Goal: Information Seeking & Learning: Learn about a topic

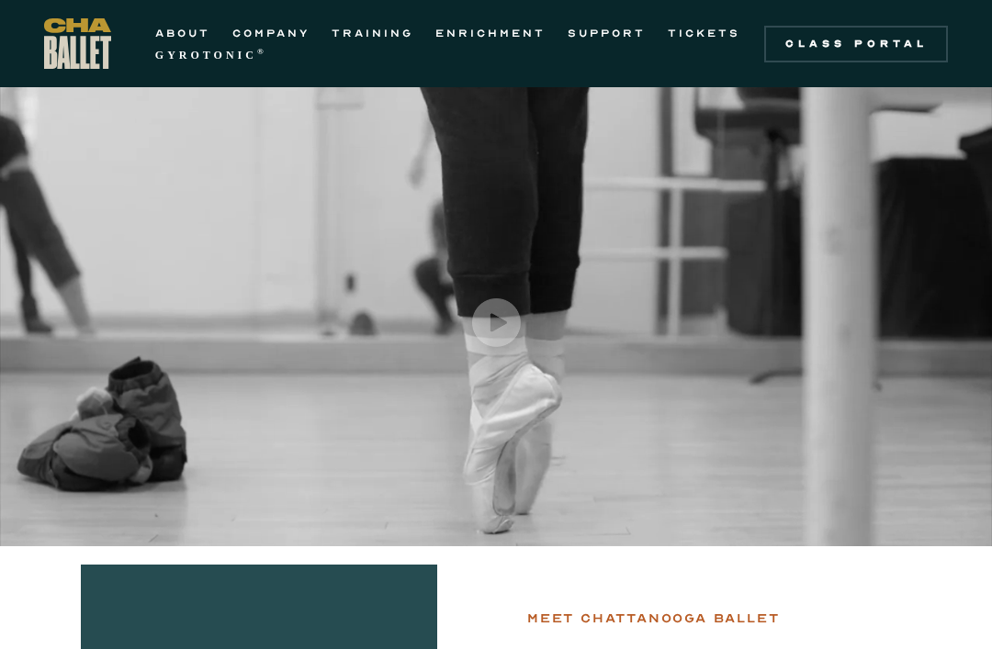
click at [582, 37] on link "SUPPORT" at bounding box center [607, 33] width 78 height 22
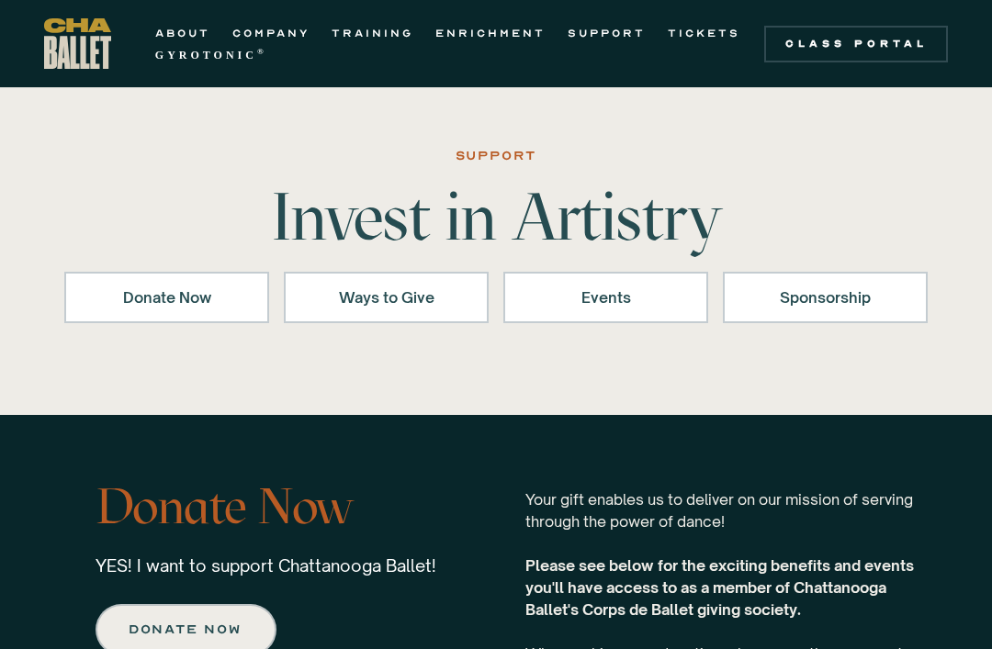
click at [644, 34] on link "SUPPORT" at bounding box center [607, 33] width 78 height 22
click at [489, 23] on link "ENRICHMENT" at bounding box center [490, 33] width 110 height 22
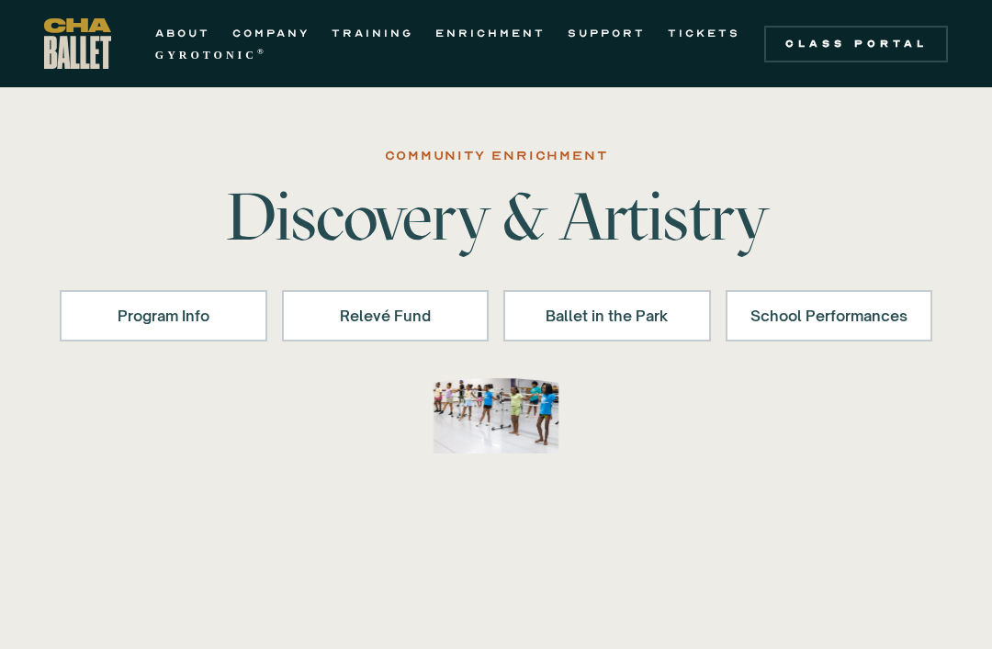
click at [385, 22] on link "TRAINING" at bounding box center [373, 33] width 82 height 22
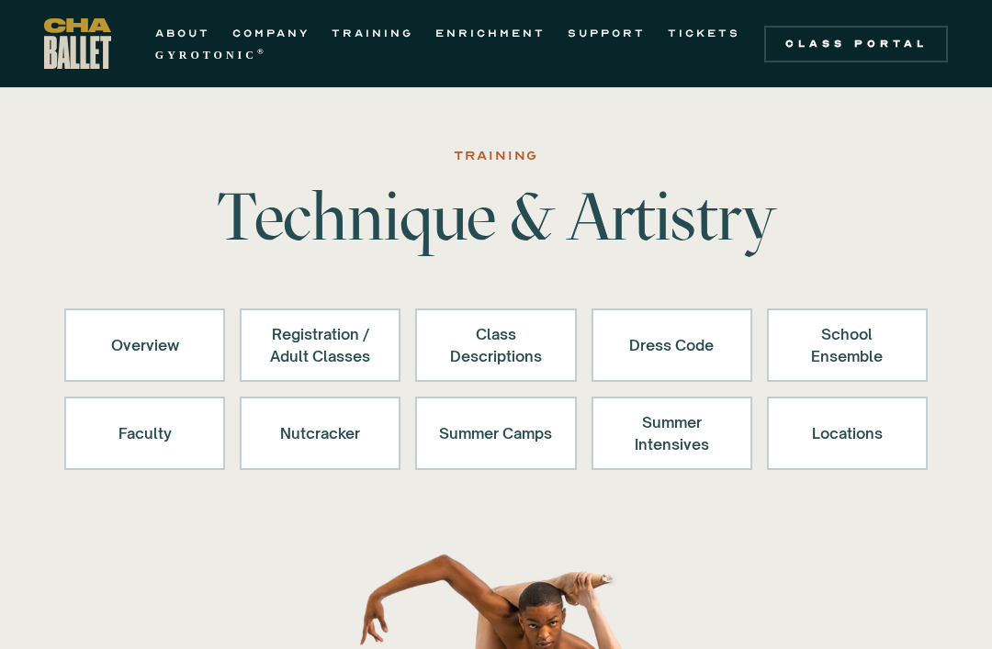
click at [307, 423] on div "Nutcracker" at bounding box center [320, 433] width 113 height 44
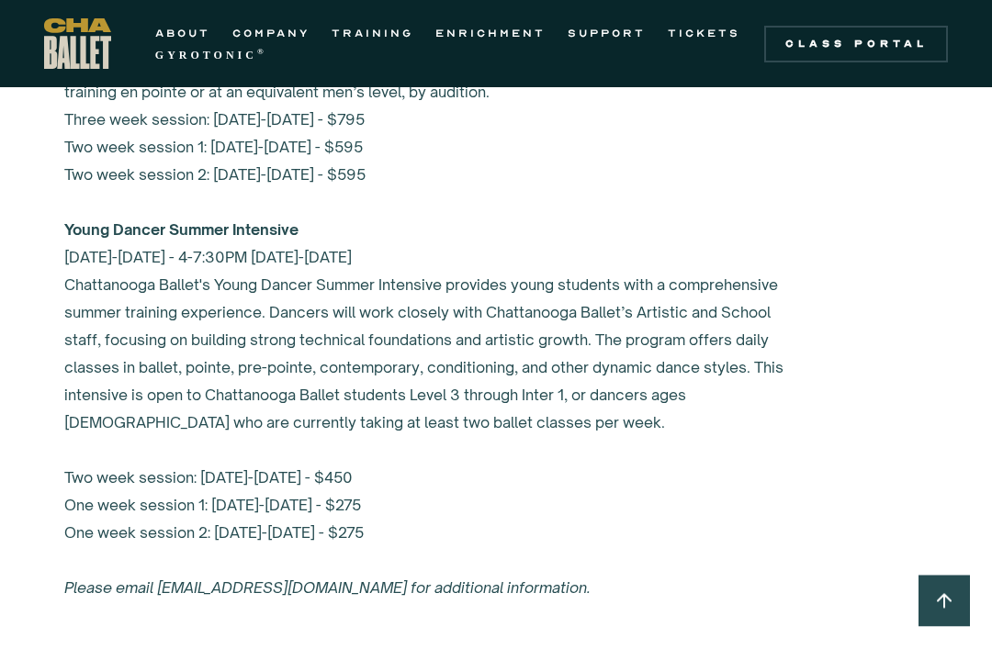
scroll to position [8003, 0]
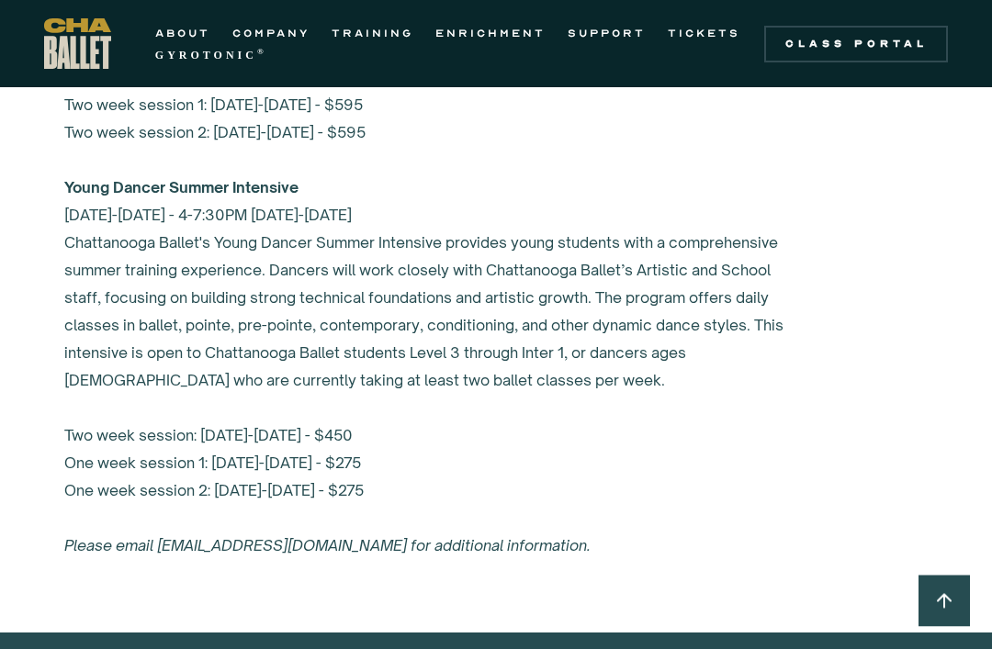
click at [843, 43] on div "Class Portal" at bounding box center [856, 44] width 162 height 15
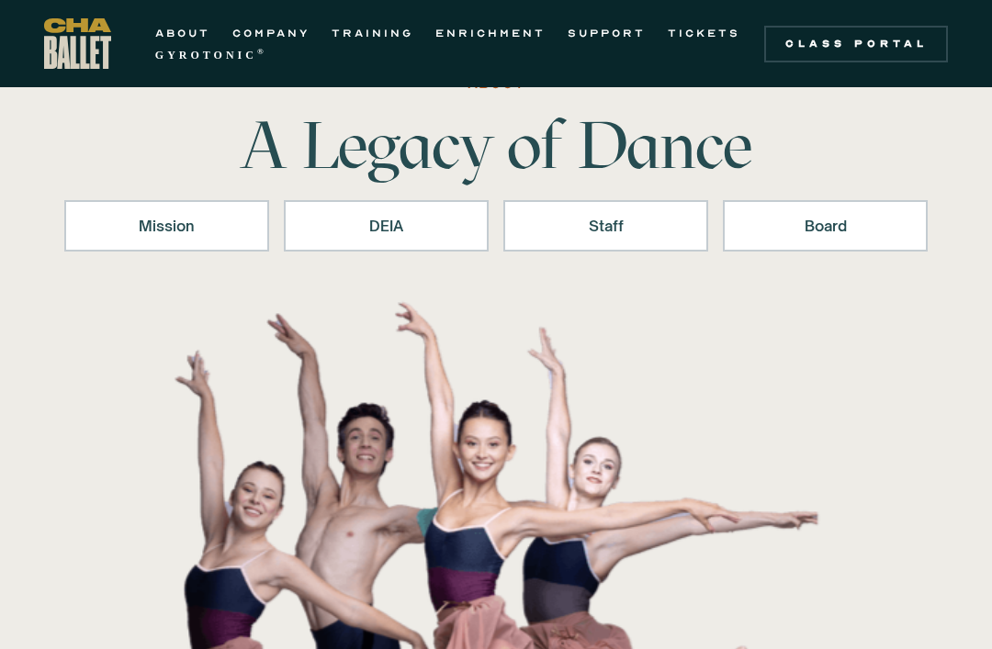
scroll to position [68, 0]
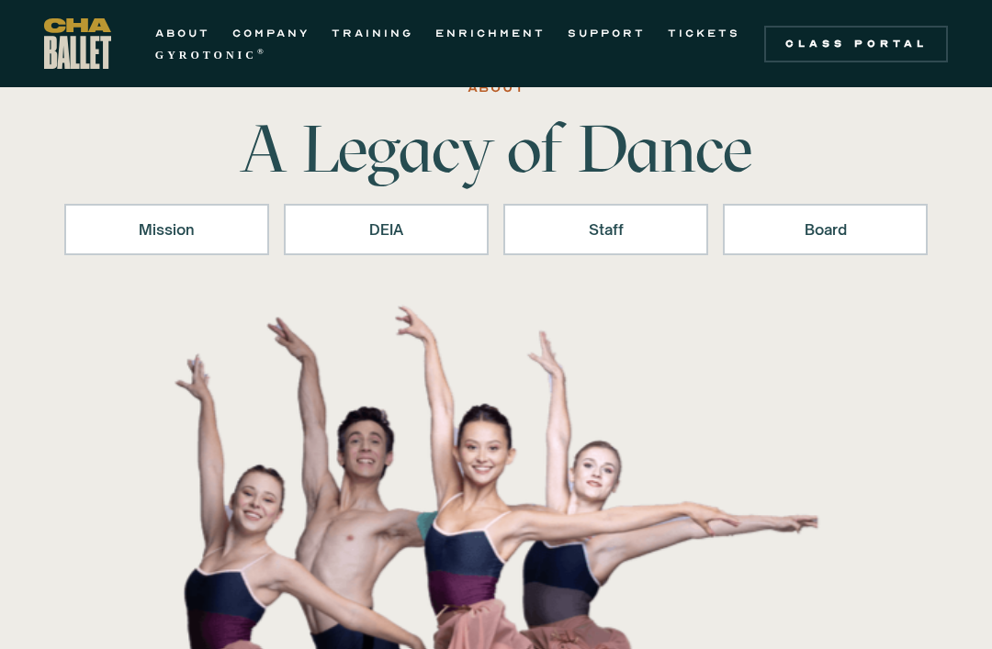
click at [571, 225] on div "Staff" at bounding box center [605, 230] width 157 height 22
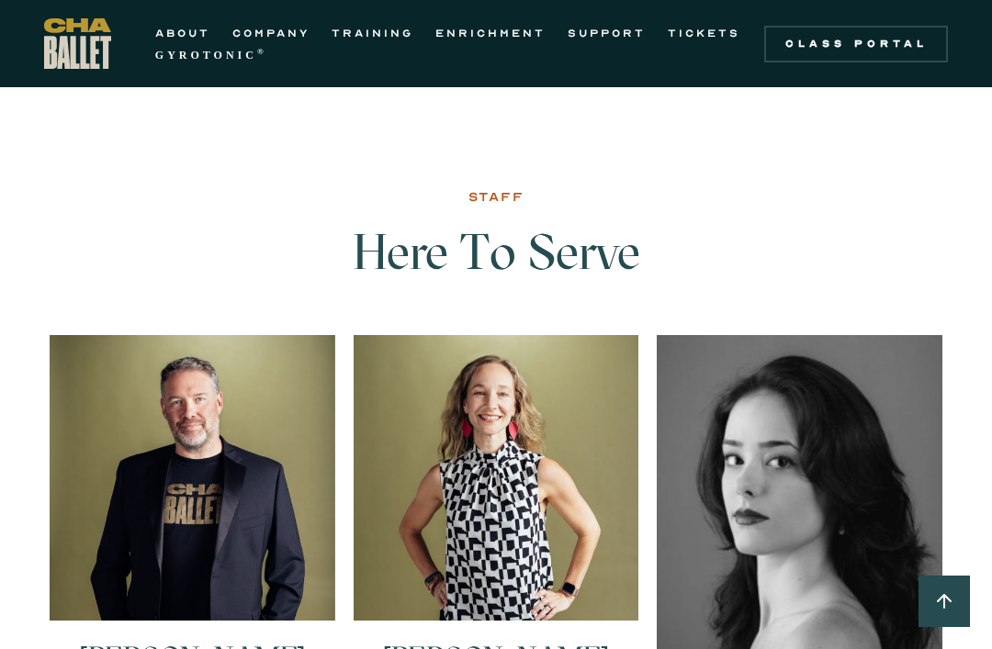
scroll to position [2375, 0]
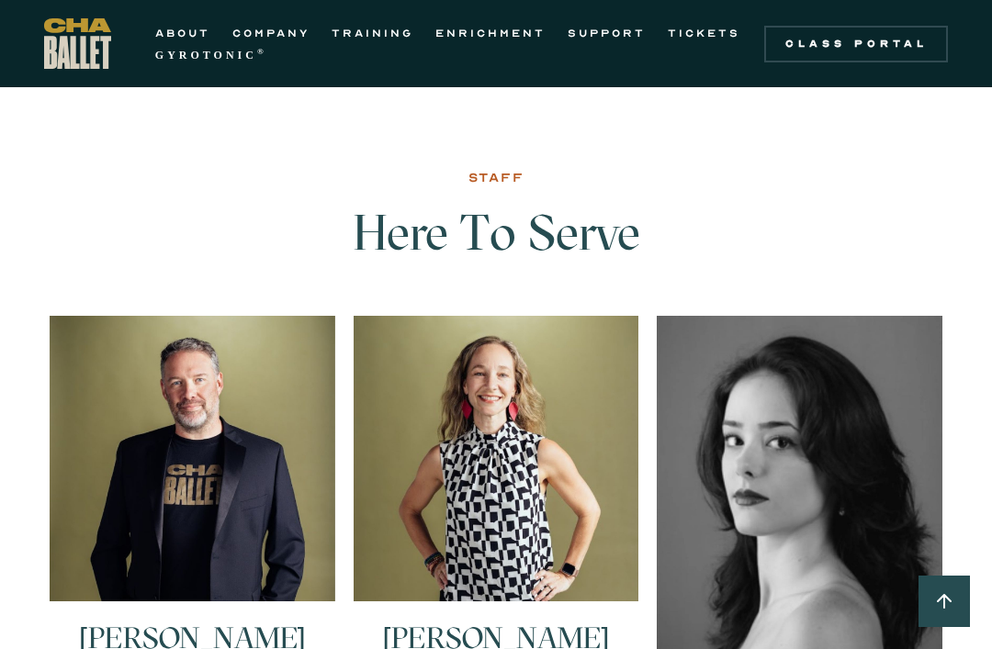
click at [186, 28] on link "ABOUT" at bounding box center [182, 33] width 55 height 22
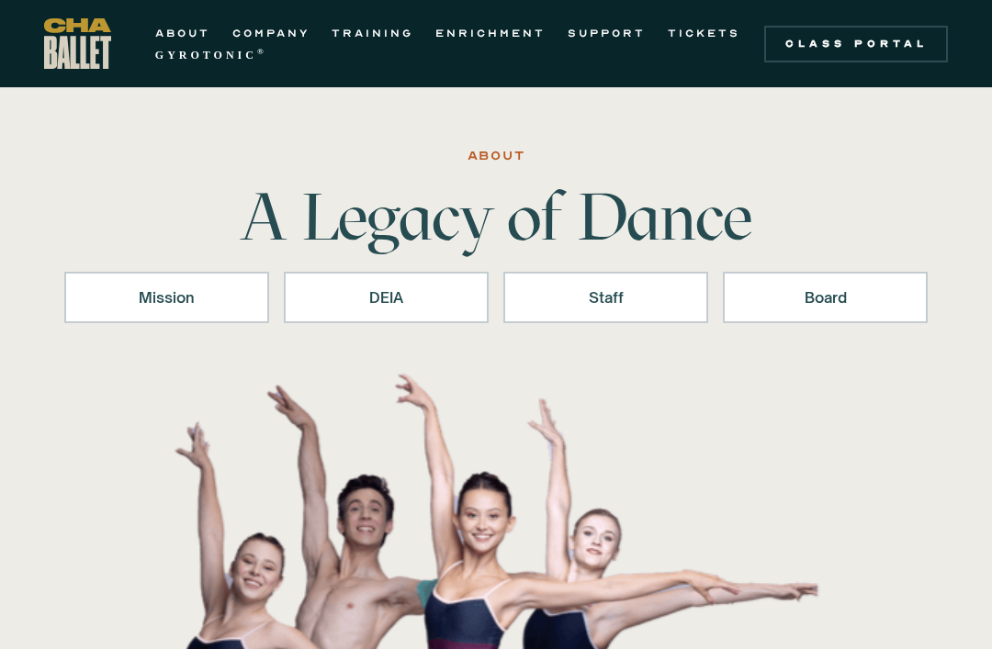
click at [264, 38] on link "COMPANY" at bounding box center [270, 33] width 77 height 22
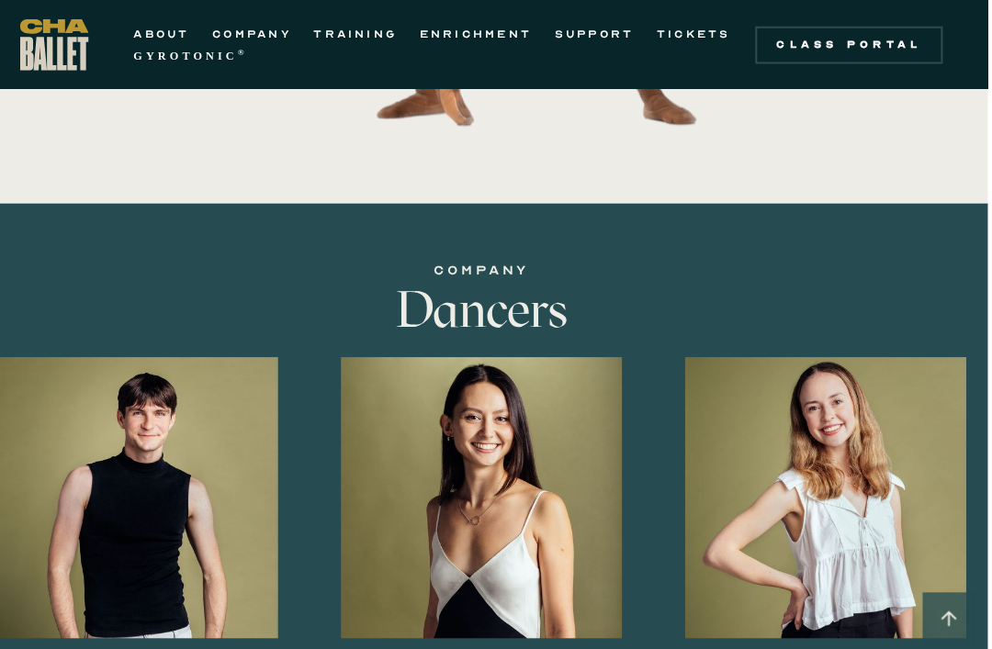
scroll to position [935, 9]
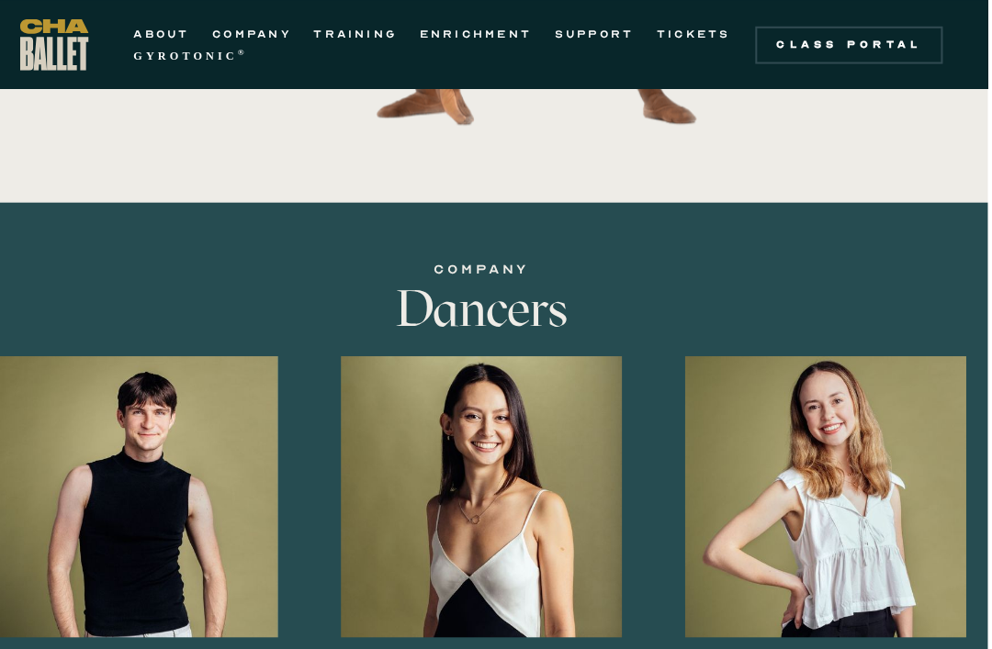
click at [0, 0] on img at bounding box center [0, 0] width 0 height 0
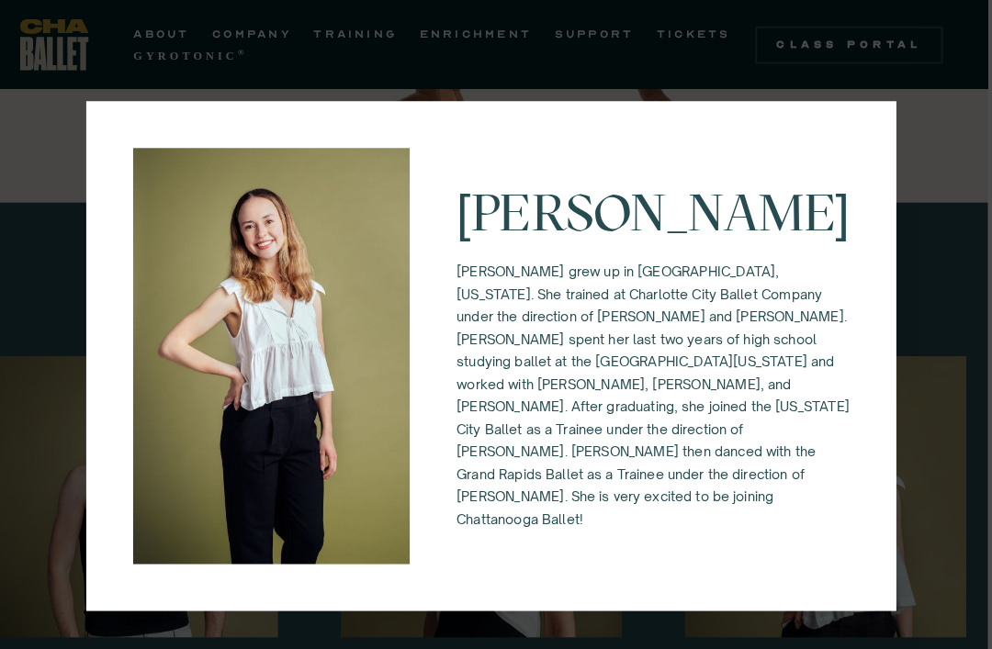
click at [145, 223] on img at bounding box center [280, 349] width 271 height 408
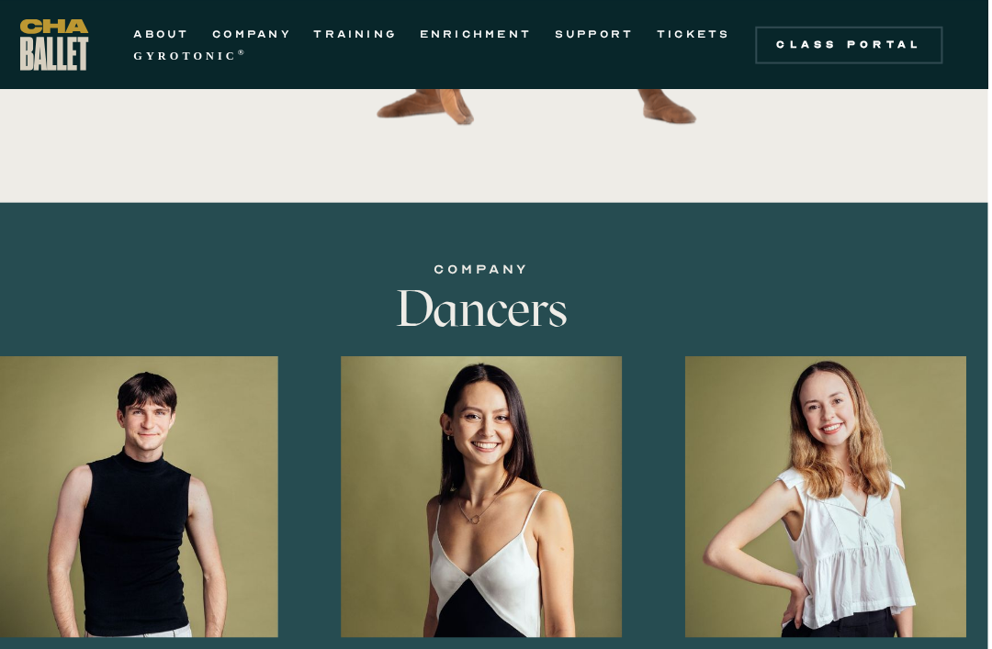
click at [0, 0] on img at bounding box center [0, 0] width 0 height 0
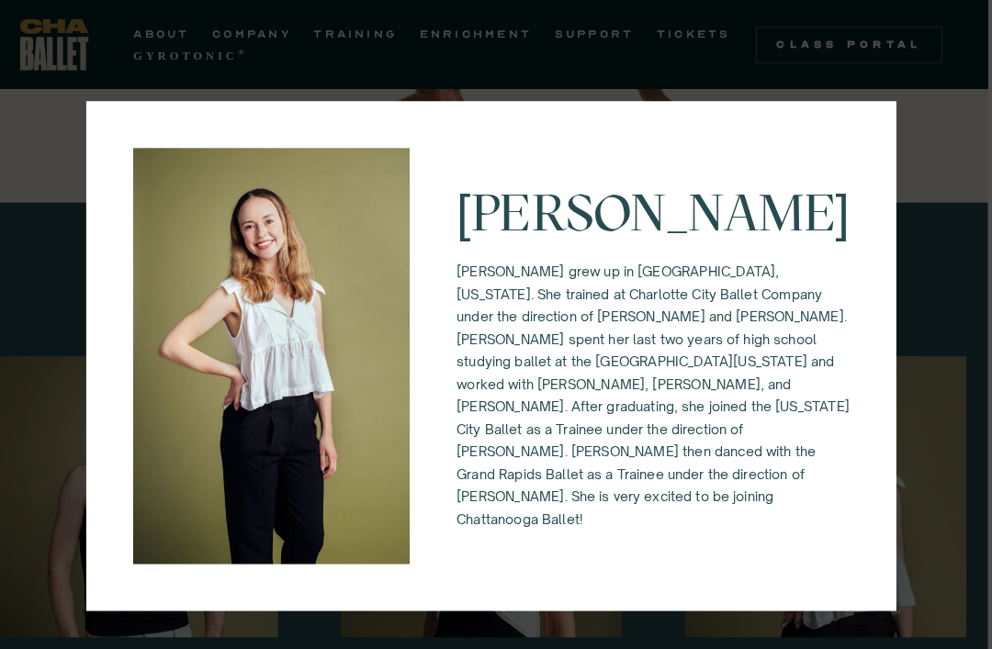
click at [906, 329] on div "Keira Holland Keira grew up in Waxhaw, North Carolina. She trained at Charlotte…" at bounding box center [496, 324] width 992 height 649
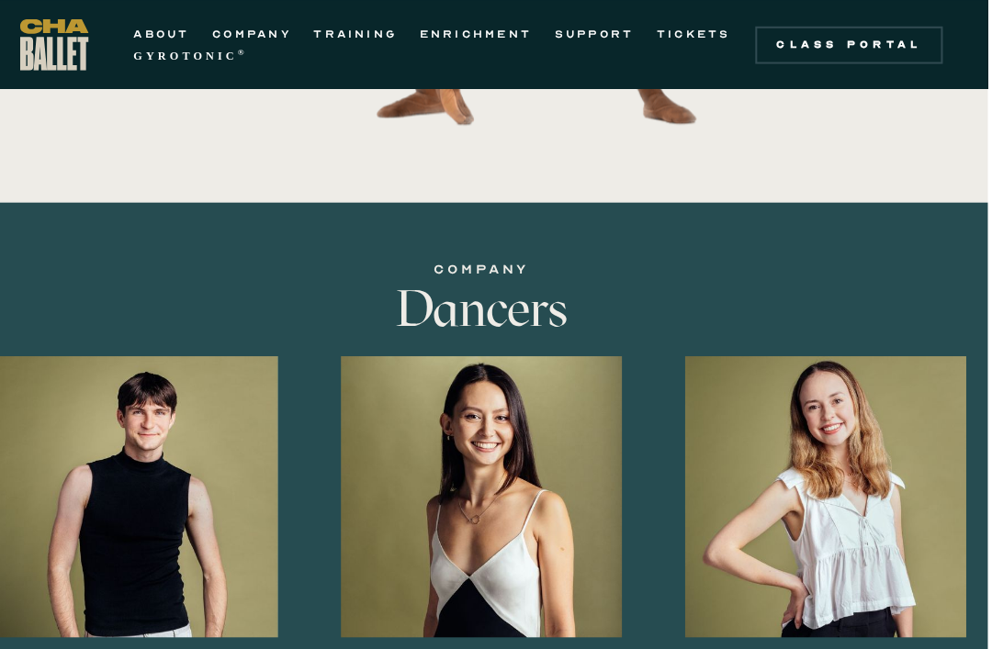
click at [0, 0] on img at bounding box center [0, 0] width 0 height 0
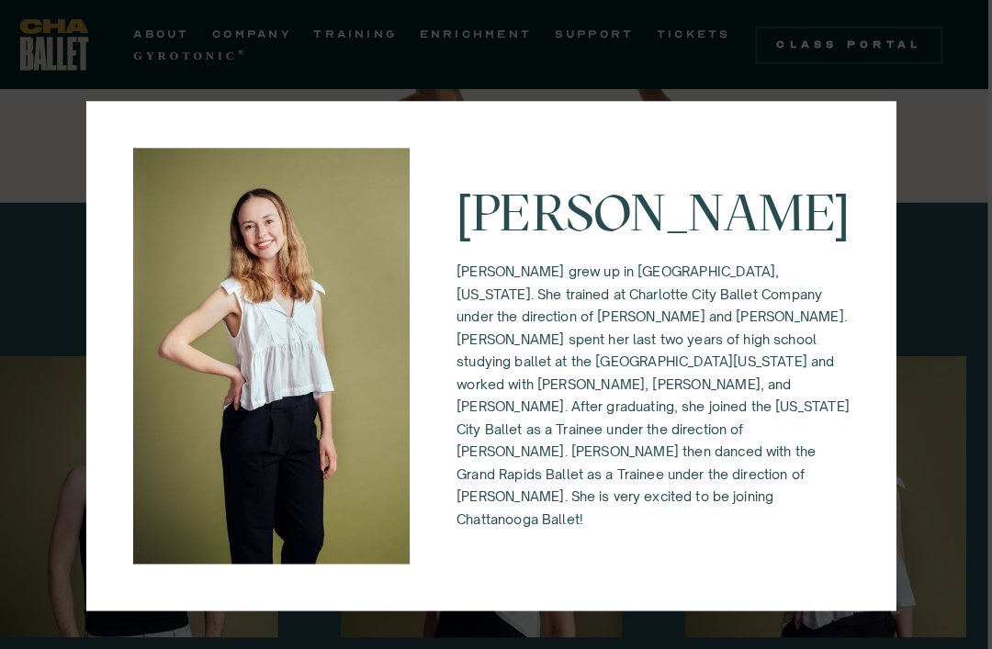
click at [882, 383] on div "Keira Holland Keira grew up in Waxhaw, North Carolina. She trained at Charlotte…" at bounding box center [496, 324] width 992 height 649
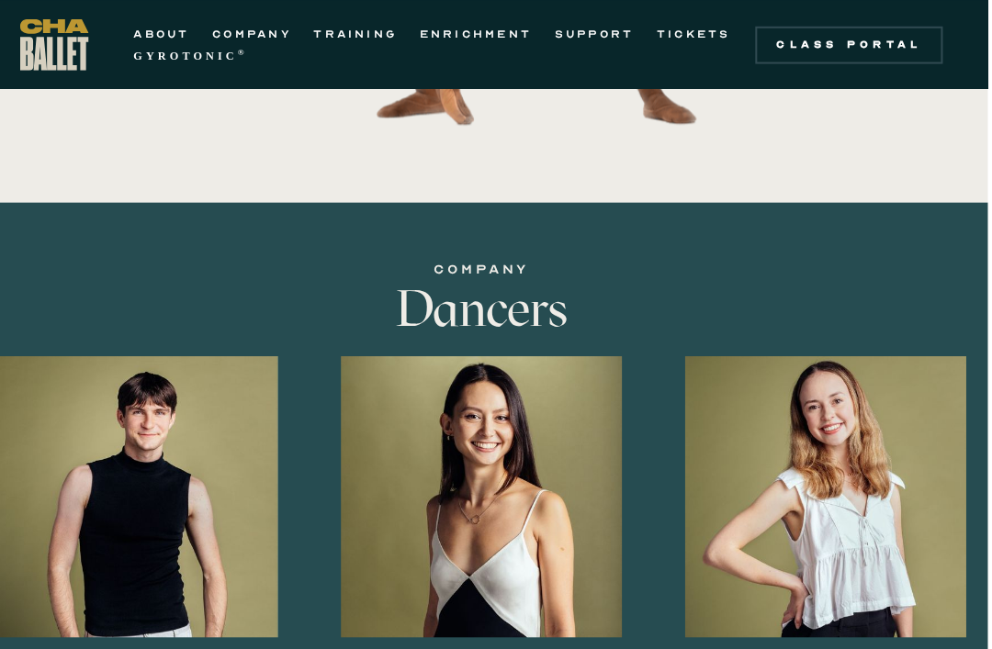
click at [0, 0] on img at bounding box center [0, 0] width 0 height 0
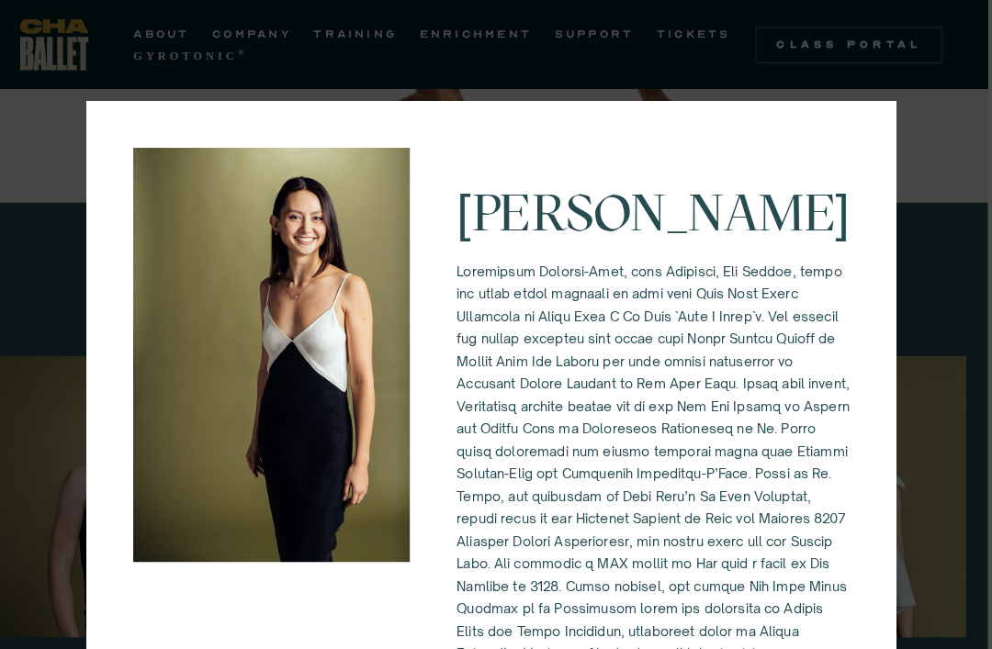
click at [909, 291] on div "Alessandra Ferrari-Wong" at bounding box center [496, 324] width 992 height 649
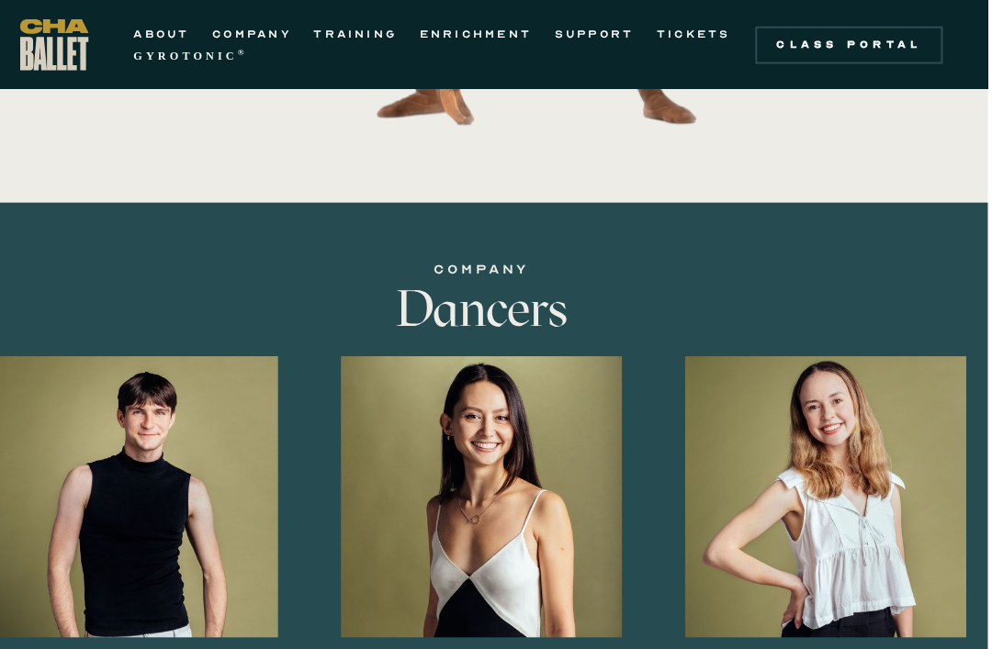
click at [0, 0] on img at bounding box center [0, 0] width 0 height 0
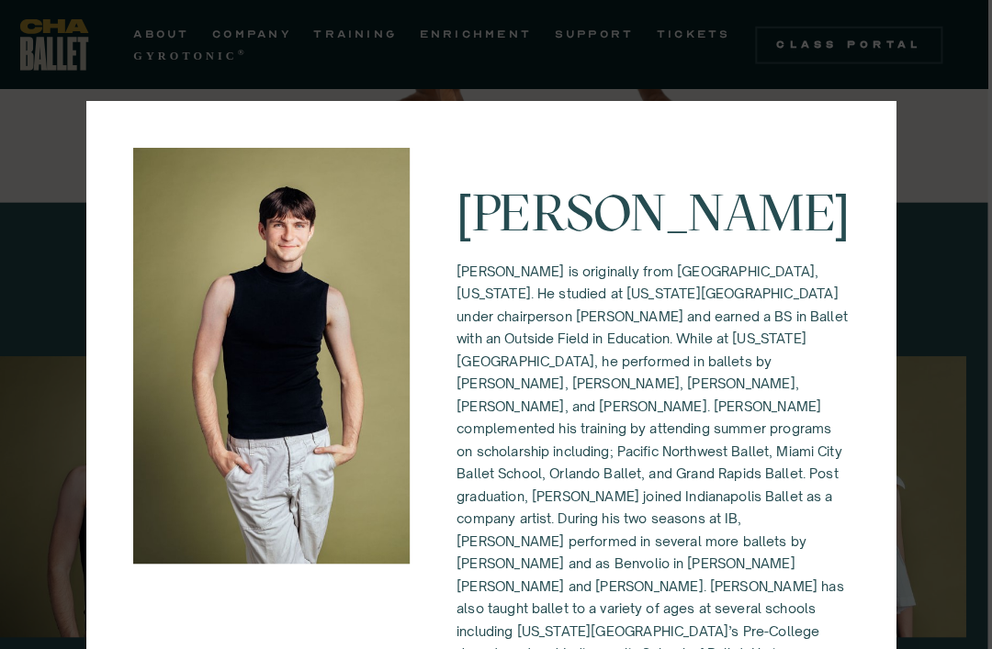
click at [114, 329] on div "Eli Diersing Eli Diersing is originally from Bloomington, Indiana. He studied a…" at bounding box center [495, 420] width 793 height 643
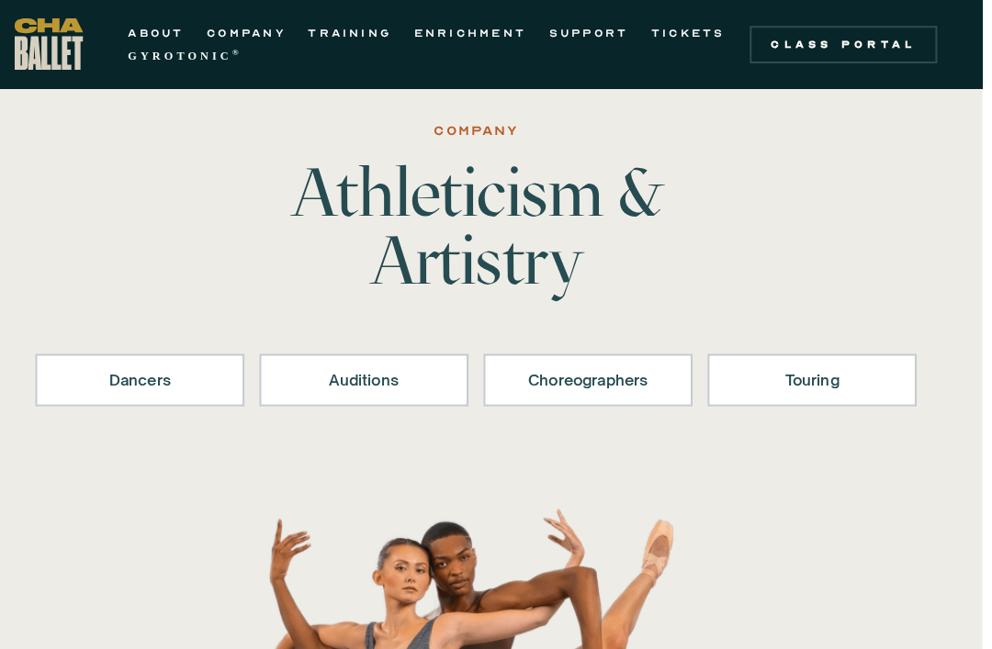
scroll to position [0, 9]
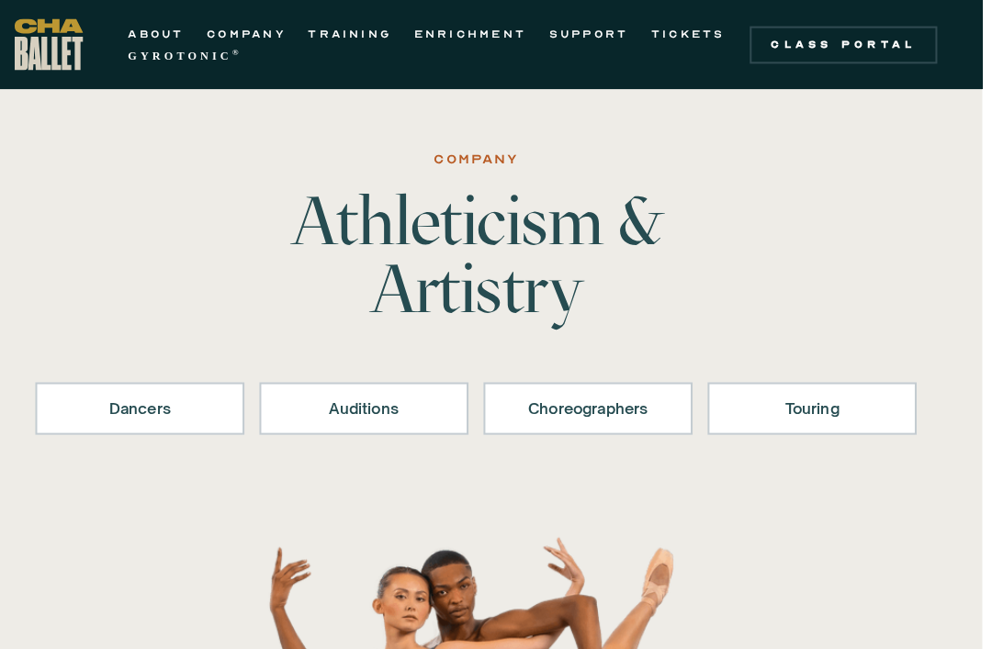
click at [356, 25] on link "TRAINING" at bounding box center [363, 33] width 82 height 22
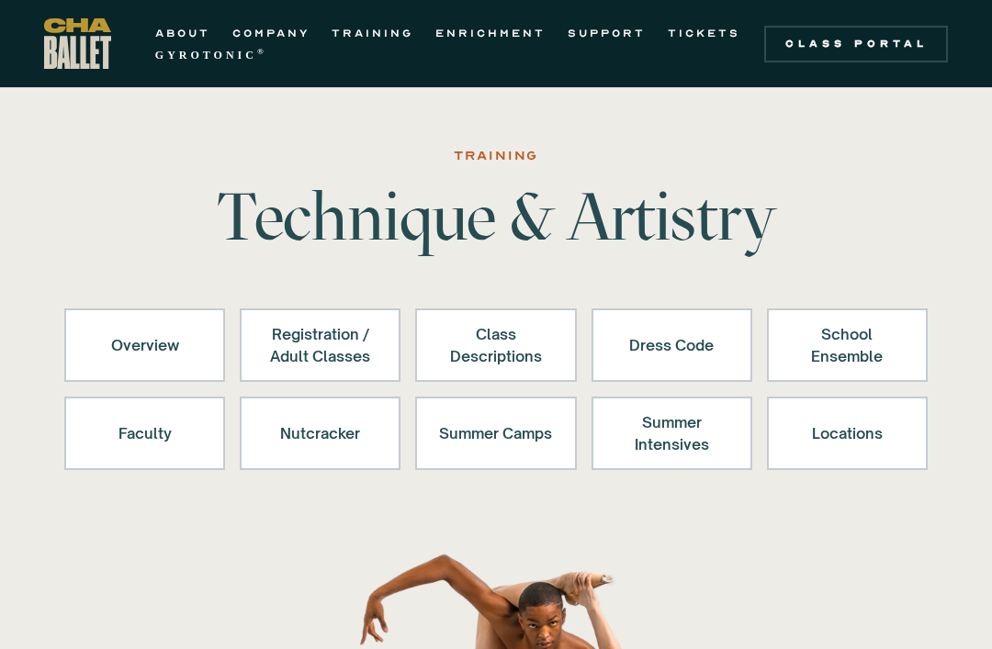
click at [684, 336] on div "Dress Code" at bounding box center [671, 345] width 113 height 44
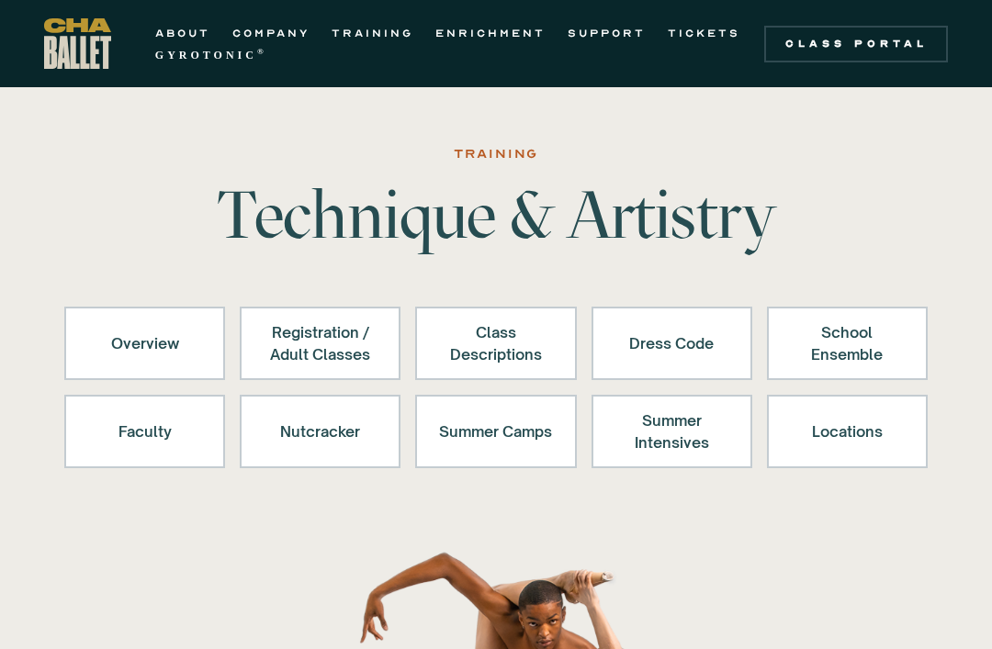
scroll to position [2, 0]
click at [729, 314] on link "Dress Code" at bounding box center [671, 343] width 161 height 73
click at [693, 346] on div "Dress Code" at bounding box center [671, 343] width 113 height 44
click at [696, 345] on div "Dress Code" at bounding box center [671, 343] width 113 height 44
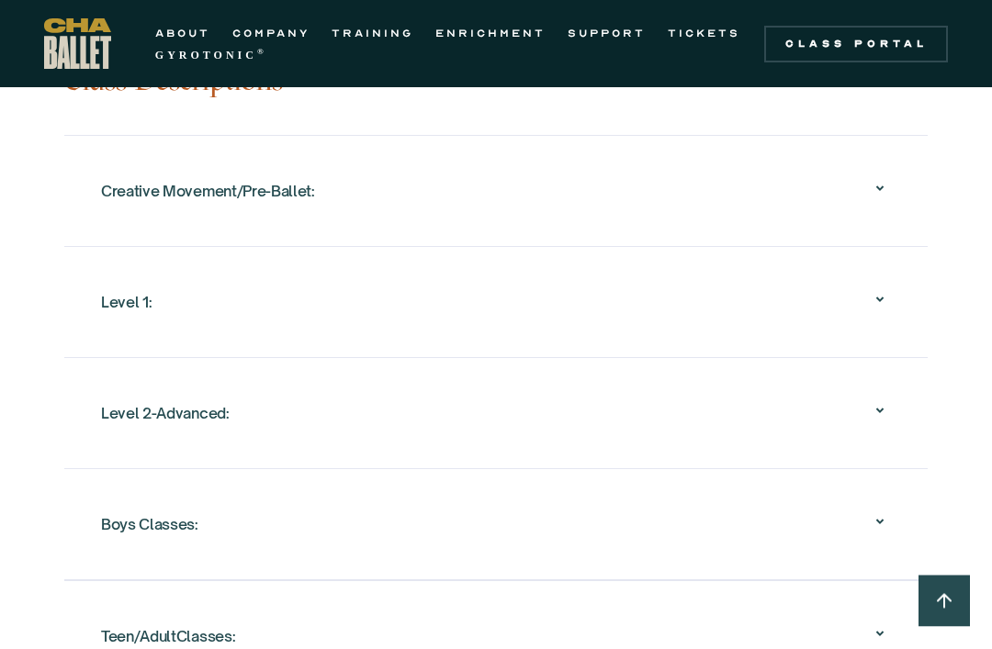
click at [644, 421] on div "Level 2-Advanced:" at bounding box center [496, 414] width 790 height 59
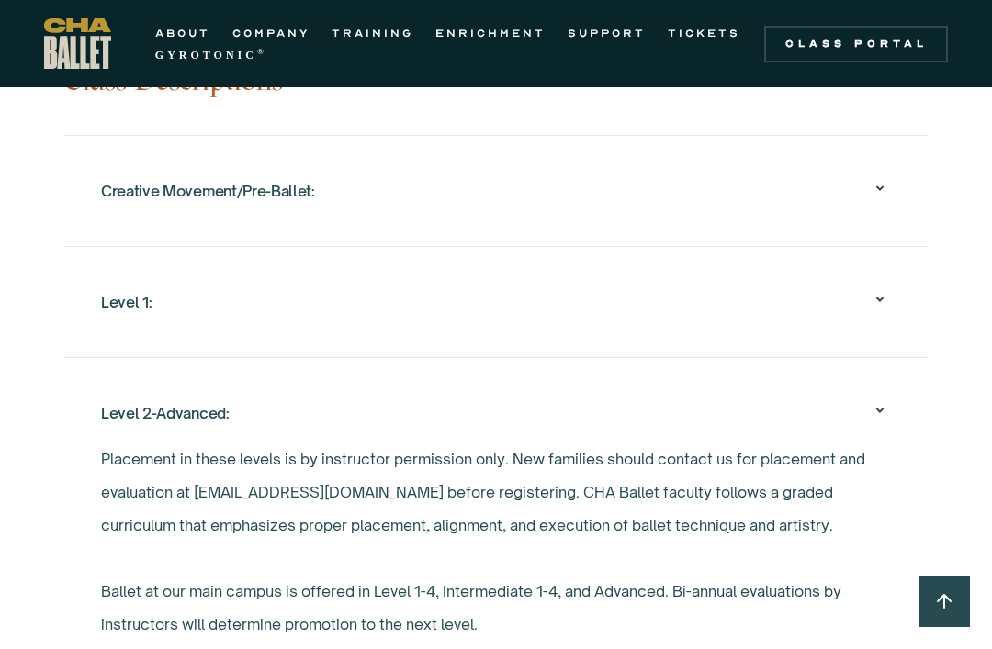
click at [696, 410] on div "Level 2-Advanced:" at bounding box center [496, 413] width 790 height 59
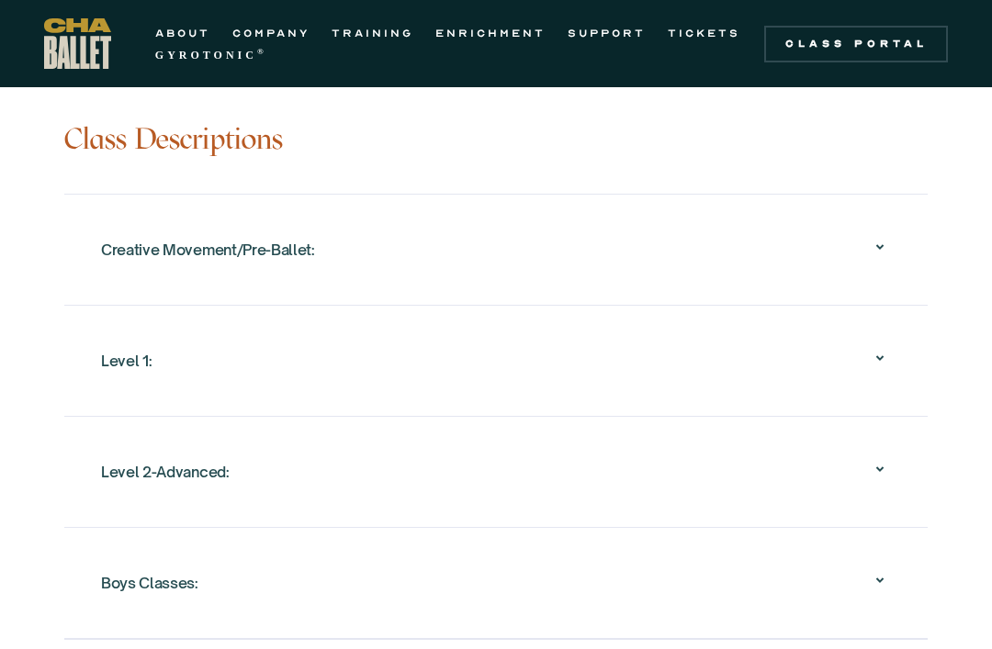
click at [685, 223] on div "Creative Movement/Pre-Ballet:" at bounding box center [496, 250] width 790 height 59
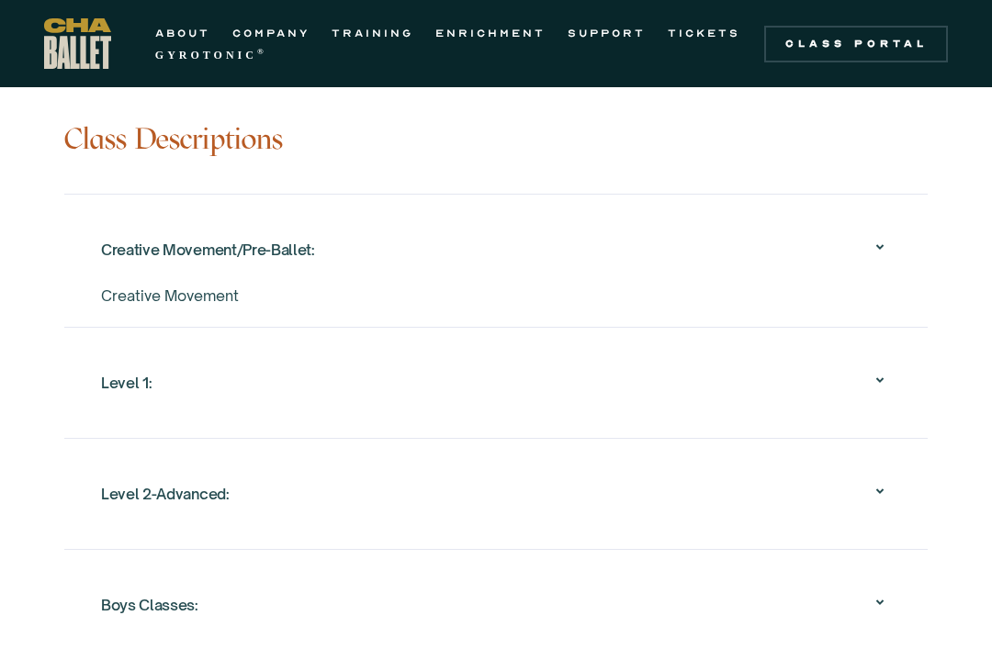
scroll to position [1871, 0]
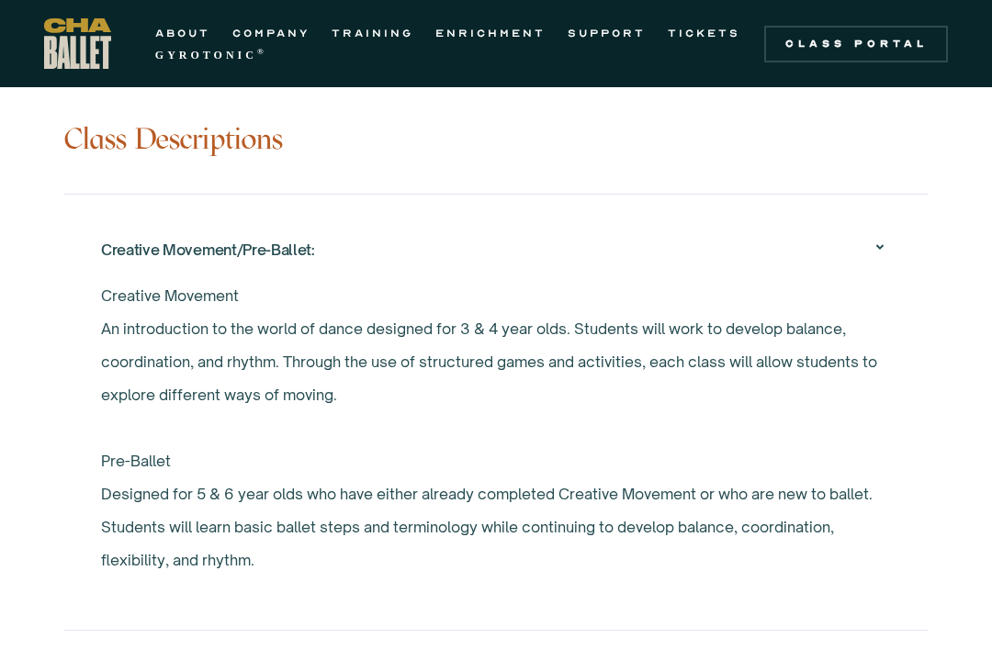
click at [761, 241] on div "Creative Movement/Pre-Ballet:" at bounding box center [496, 249] width 790 height 59
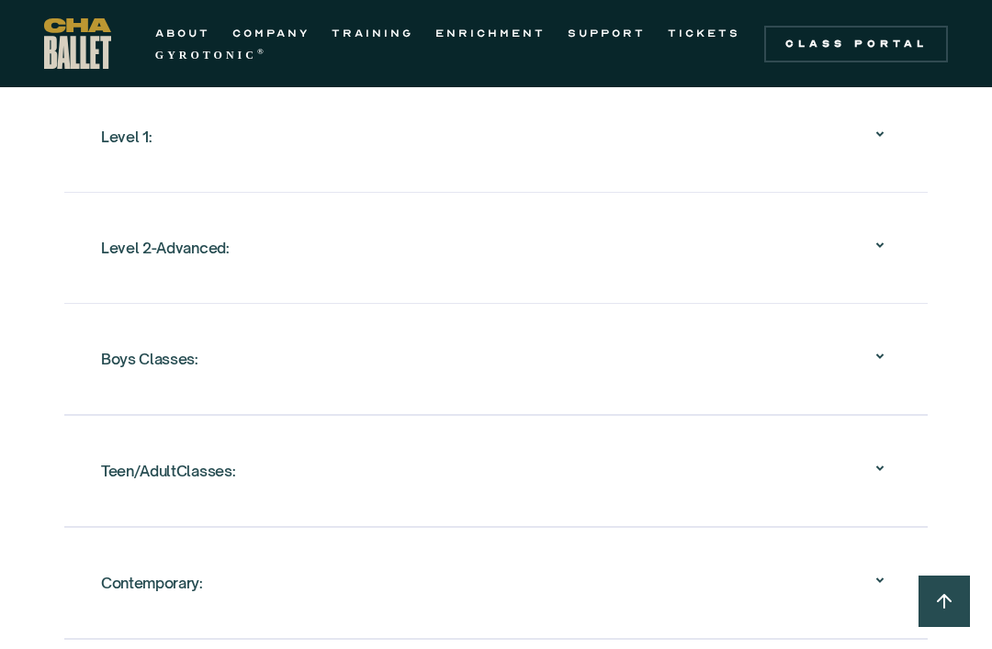
click at [732, 588] on div "Contemporary:" at bounding box center [496, 583] width 790 height 59
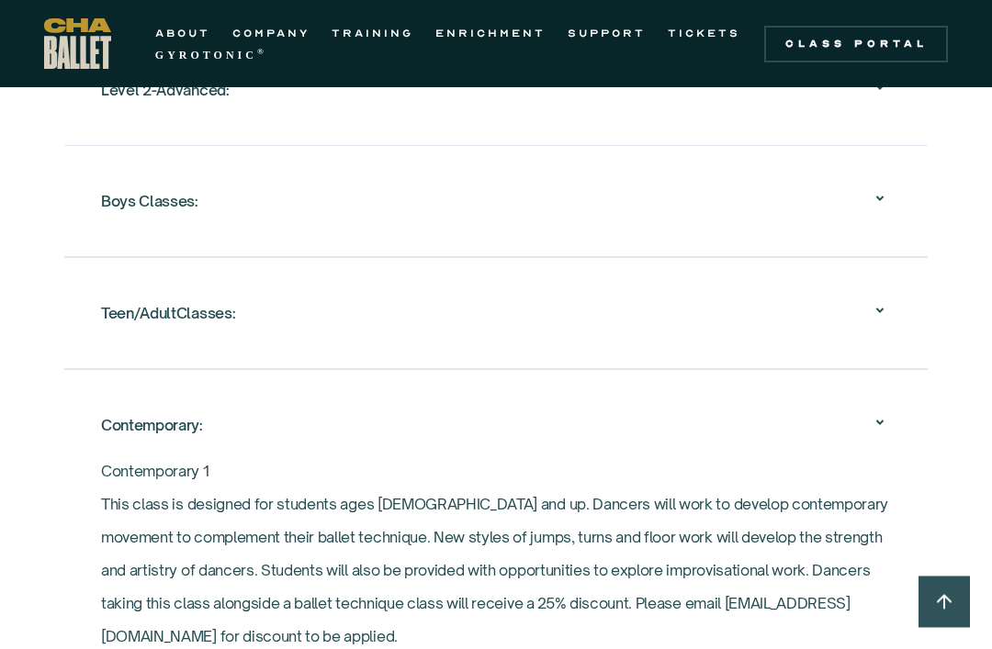
scroll to position [2254, 0]
click at [777, 442] on div "Contemporary:" at bounding box center [496, 424] width 790 height 59
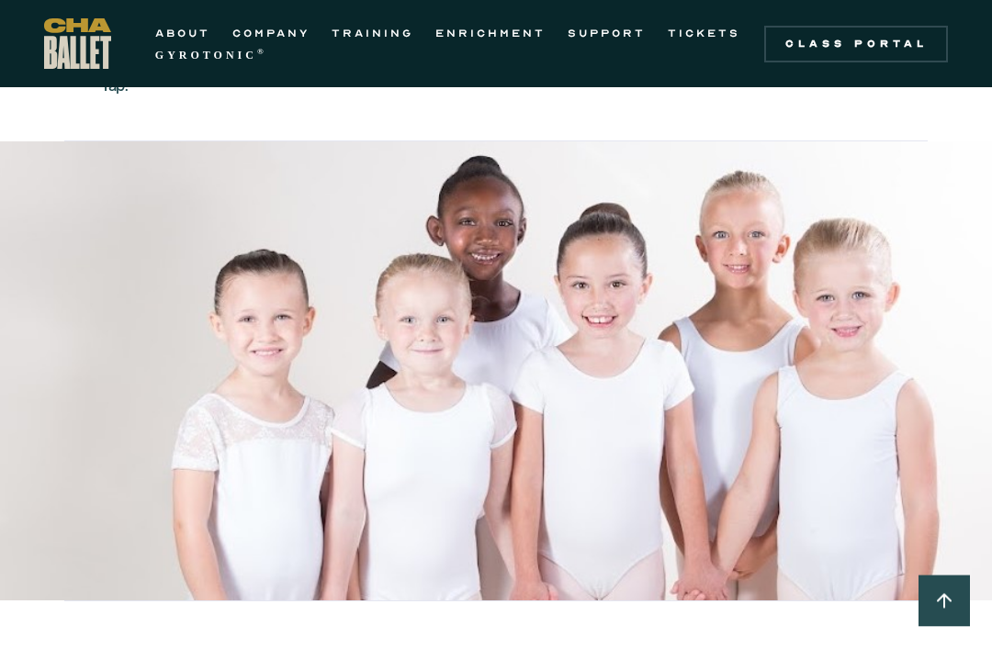
scroll to position [2705, 0]
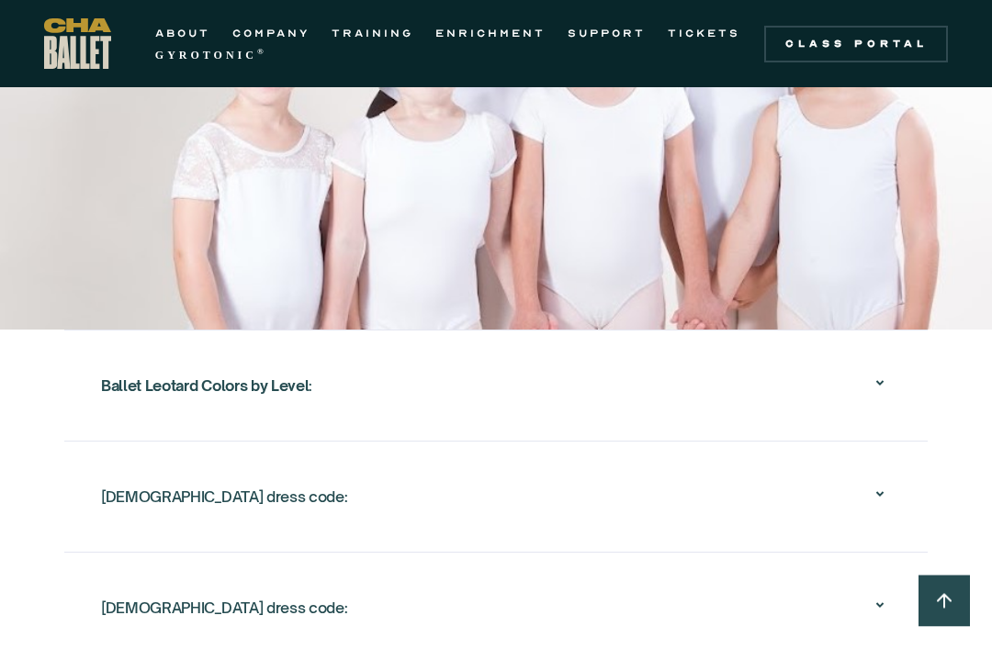
click at [745, 372] on div "Ballet Leotard Colors by Level :" at bounding box center [496, 386] width 790 height 59
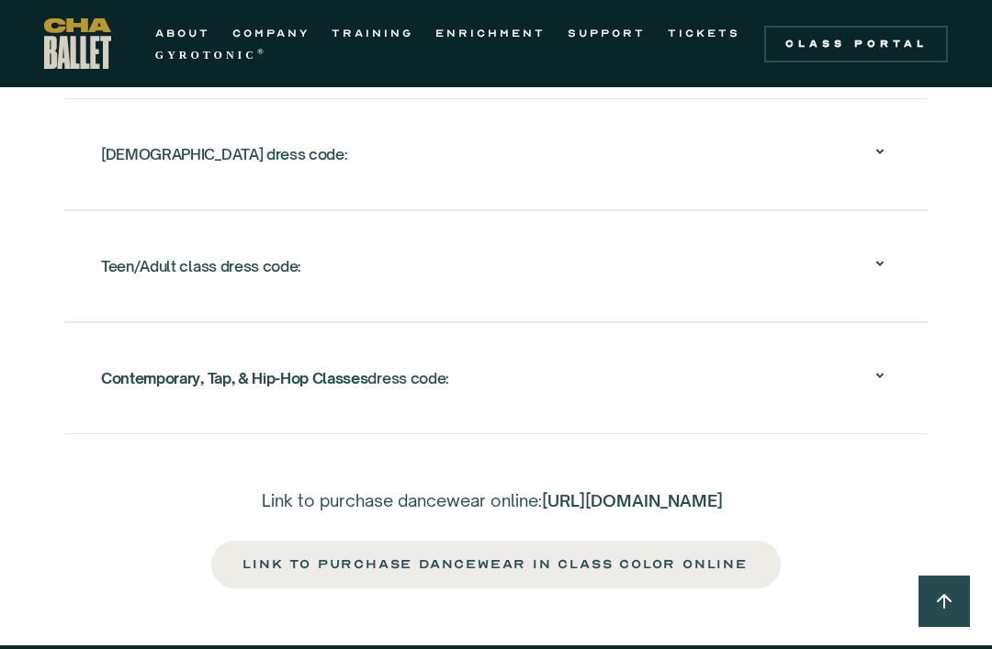
scroll to position [3741, 0]
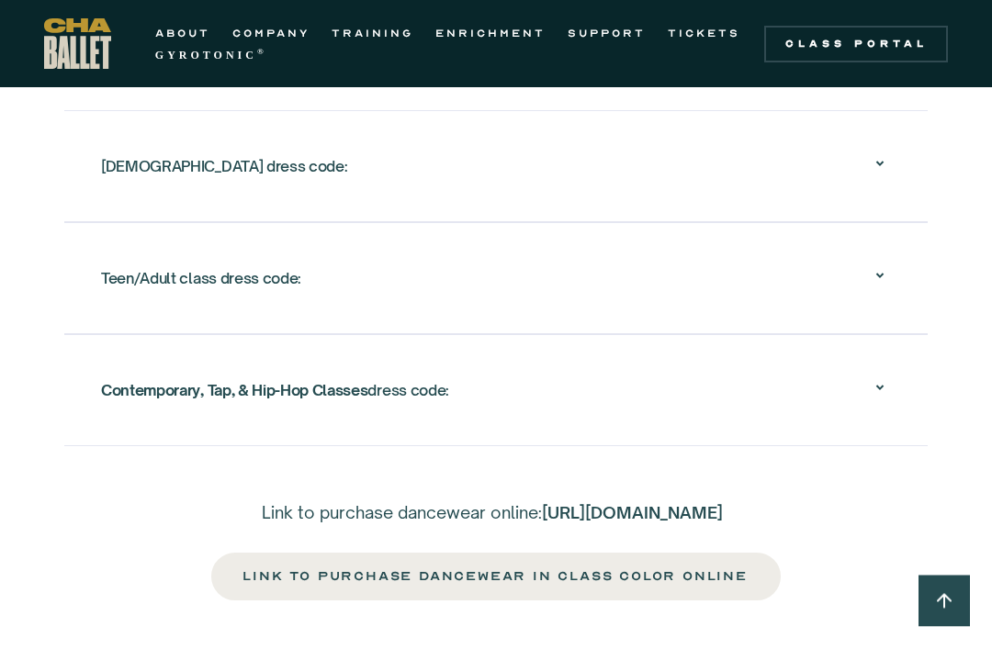
click at [768, 352] on div "Contemporary, Tap, & Hip-Hop Classes dress code: Contemporary Attire: Comfortab…" at bounding box center [495, 391] width 863 height 112
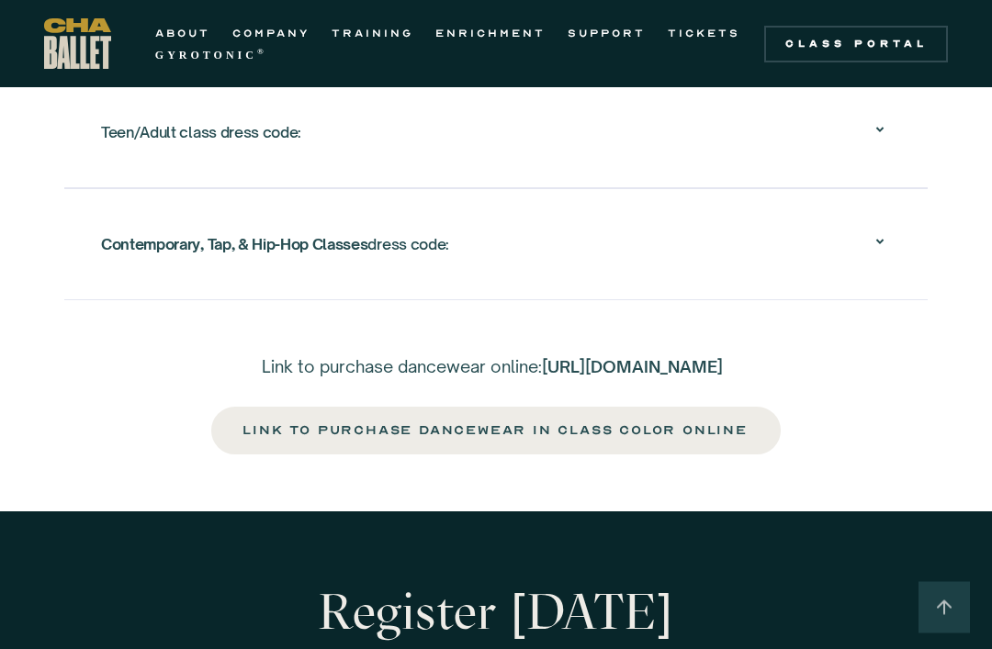
scroll to position [3544, 0]
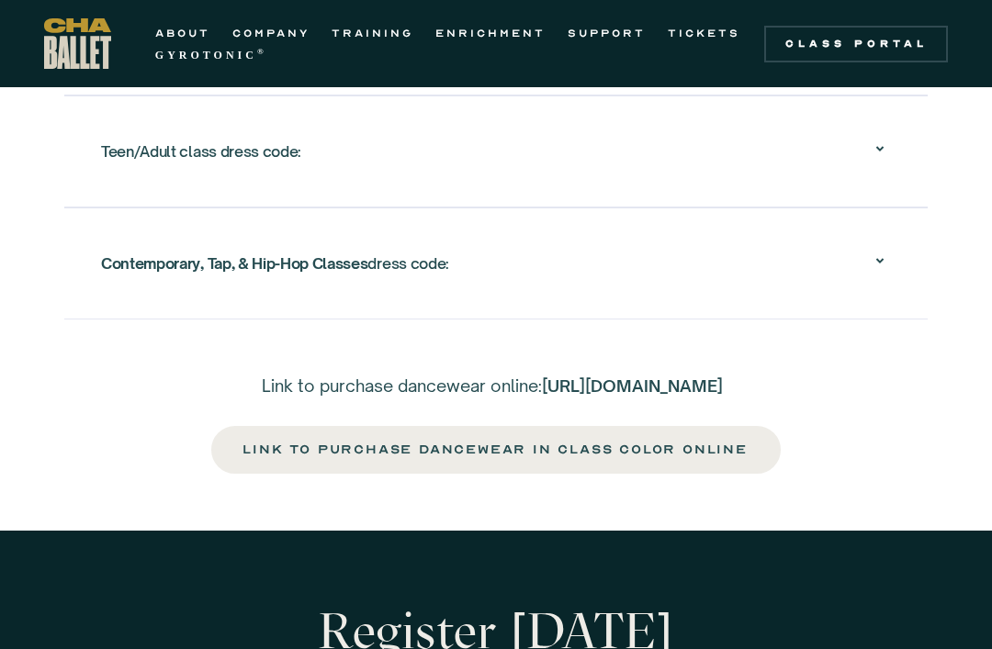
click at [741, 278] on div "Contemporary, Tap, & Hip-Hop Classes dress code:" at bounding box center [496, 263] width 790 height 59
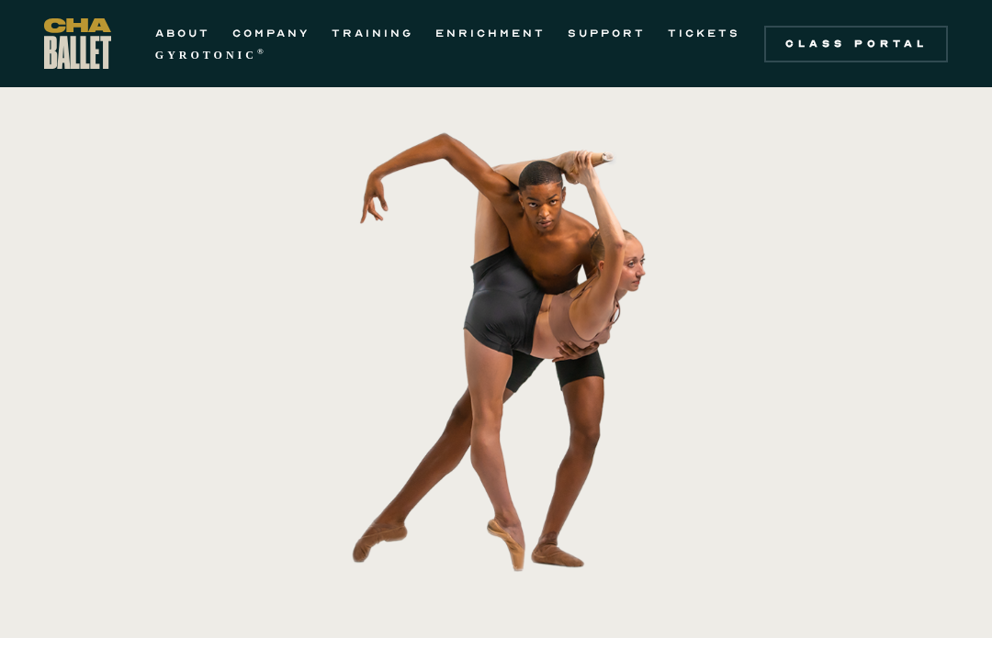
scroll to position [422, 0]
click at [198, 49] on strong "GYROTONIC" at bounding box center [206, 55] width 102 height 13
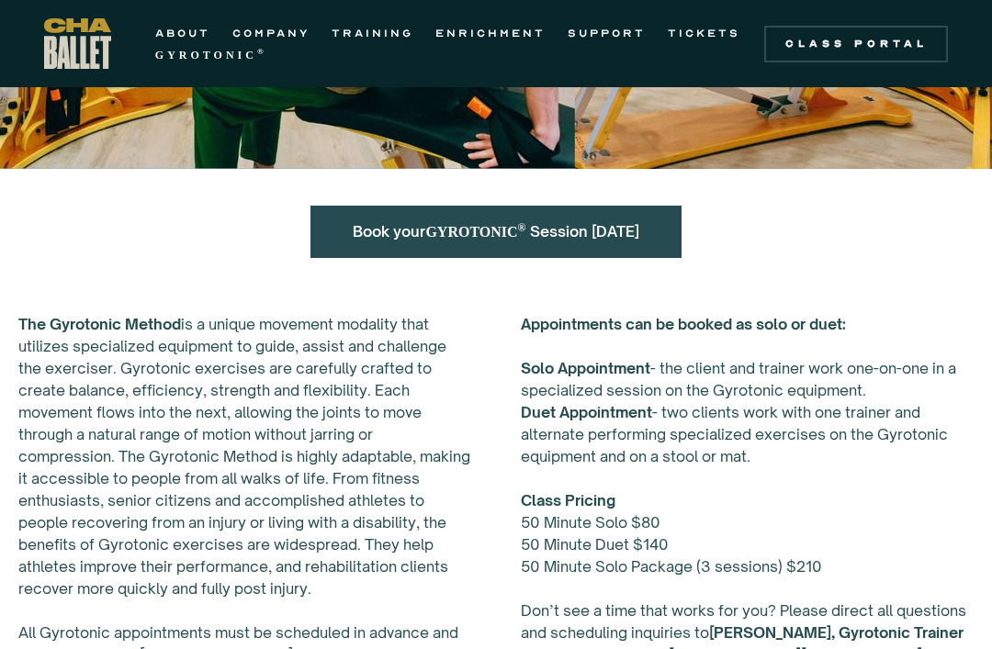
scroll to position [598, 0]
click at [482, 32] on link "ENRICHMENT" at bounding box center [490, 33] width 110 height 22
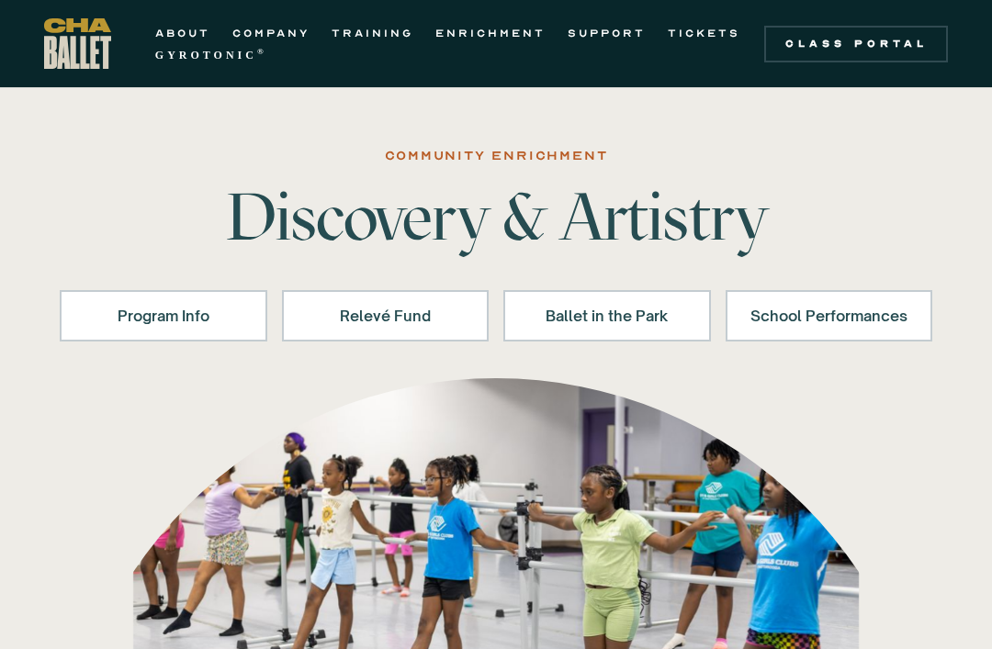
click at [815, 332] on link "School Performances" at bounding box center [830, 315] width 208 height 51
